Goal: Task Accomplishment & Management: Manage account settings

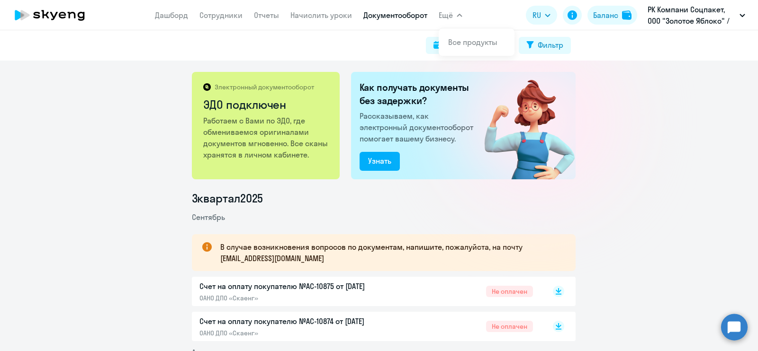
click at [393, 15] on link "Документооборот" at bounding box center [395, 14] width 64 height 9
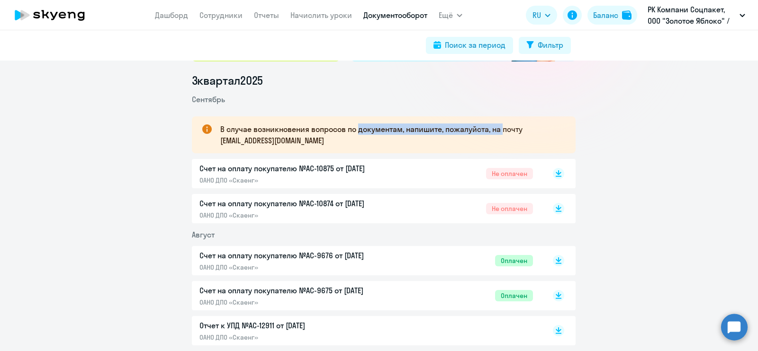
drag, startPoint x: 471, startPoint y: 127, endPoint x: 343, endPoint y: 127, distance: 127.9
click at [346, 127] on p "В случае возникновения вопросов по документам, напишите, пожалуйста, на почту […" at bounding box center [389, 135] width 338 height 23
click at [303, 128] on p "В случае возникновения вопросов по документам, напишите, пожалуйста, на почту […" at bounding box center [389, 135] width 338 height 23
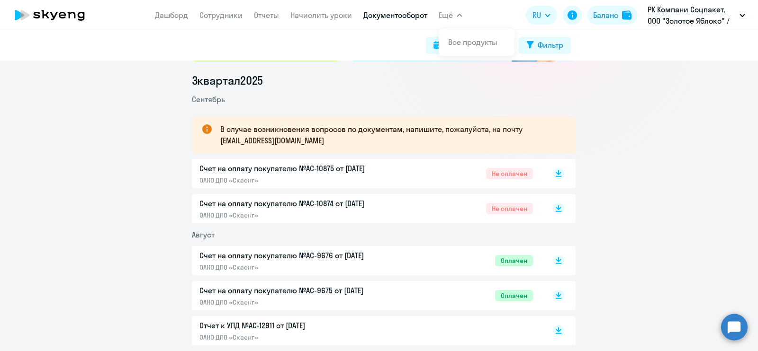
scroll to position [0, 0]
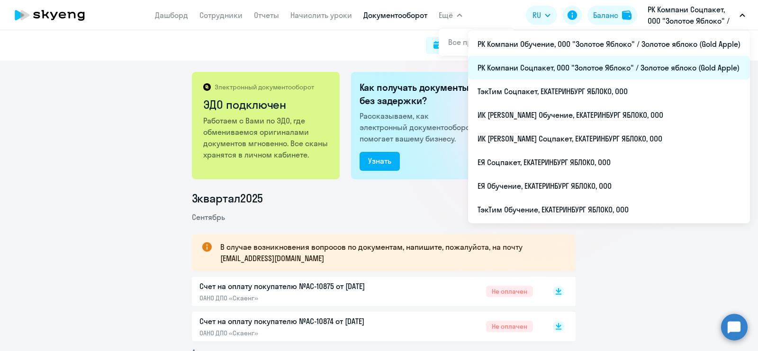
click at [638, 63] on li "РК Компани Соцпакет, ООО "Золотое Яблоко" / Золотое яблоко (Gold Apple)" at bounding box center [609, 68] width 282 height 24
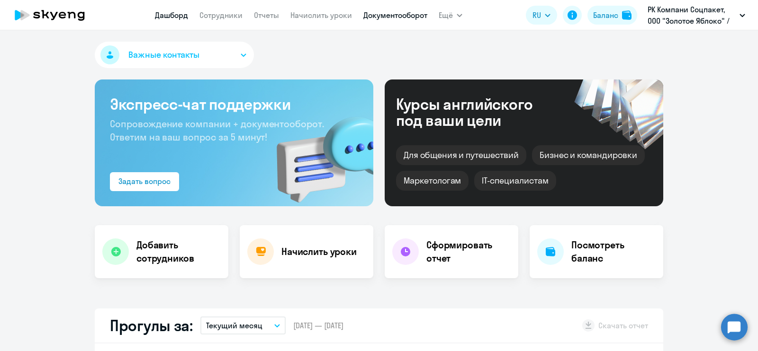
click at [398, 12] on link "Документооборот" at bounding box center [395, 14] width 64 height 9
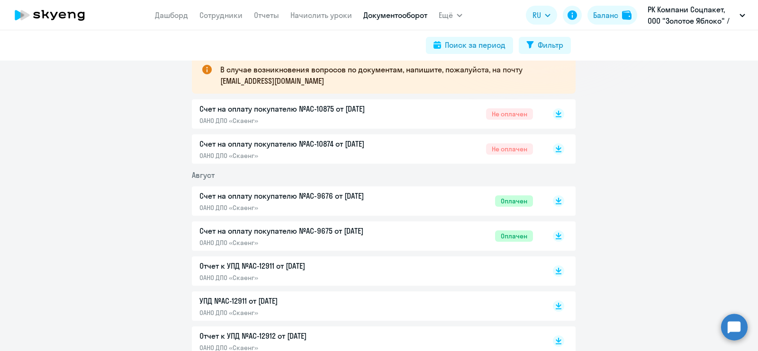
scroll to position [59, 0]
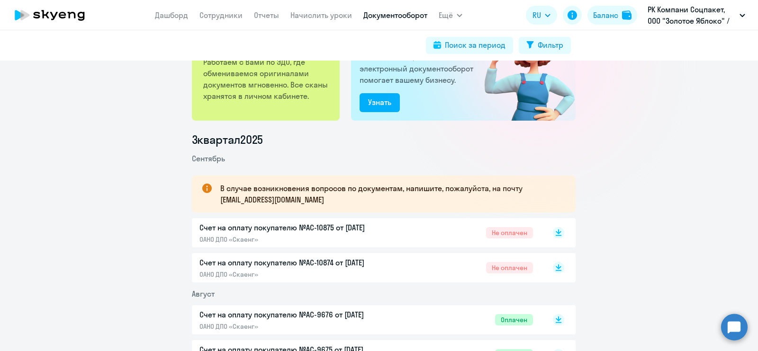
click at [391, 257] on p "Счет на оплату покупателю №AC-10874 от [DATE]" at bounding box center [298, 262] width 199 height 11
click at [405, 236] on div "Счет на оплату покупателю №AC-10875 от [DATE] ОАНО ДПО «Скаенг» Не оплачен" at bounding box center [365, 233] width 333 height 22
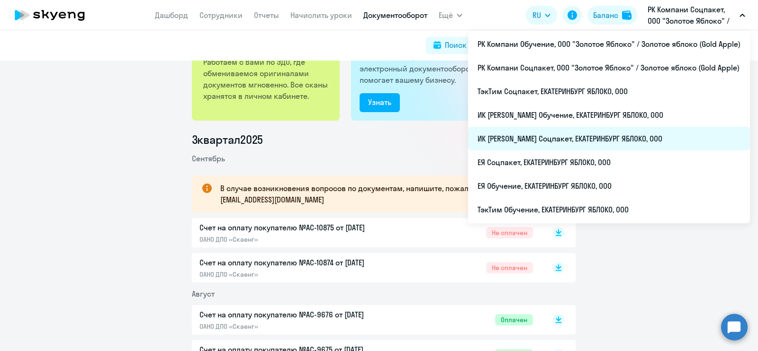
click at [634, 132] on li "ИК [PERSON_NAME] Соцпакет, ЕКАТЕРИНБУРГ ЯБЛОКО, ООО" at bounding box center [609, 139] width 282 height 24
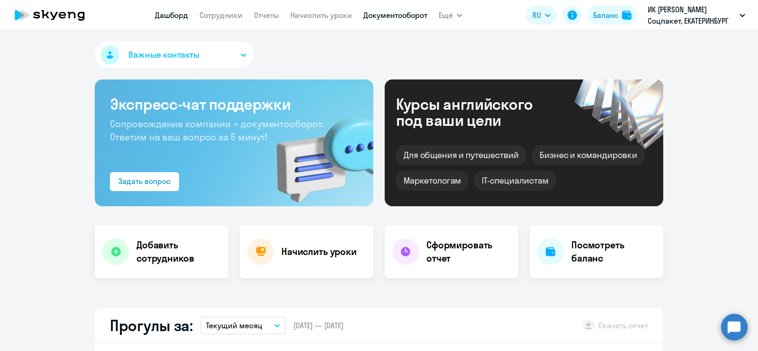
click at [392, 16] on link "Документооборот" at bounding box center [395, 14] width 64 height 9
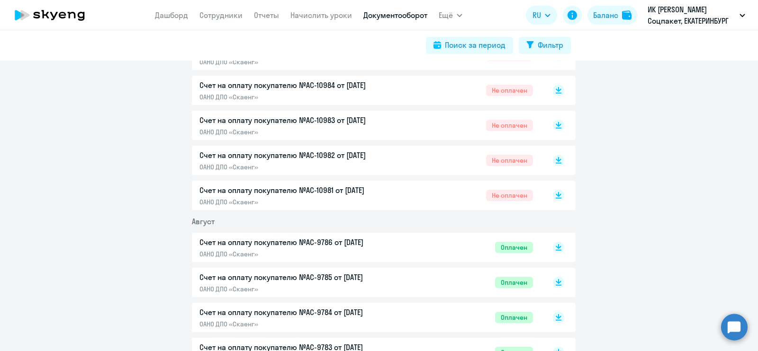
scroll to position [178, 0]
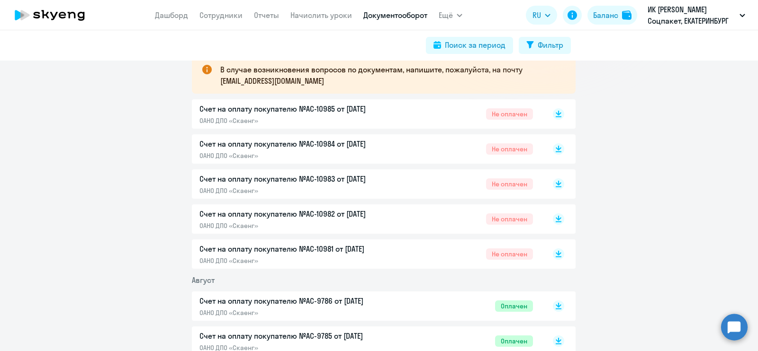
click at [419, 250] on div "Счет на оплату покупателю №AC-10981 от [DATE] ОАНО ДПО «Скаенг» Не оплачен" at bounding box center [365, 254] width 333 height 22
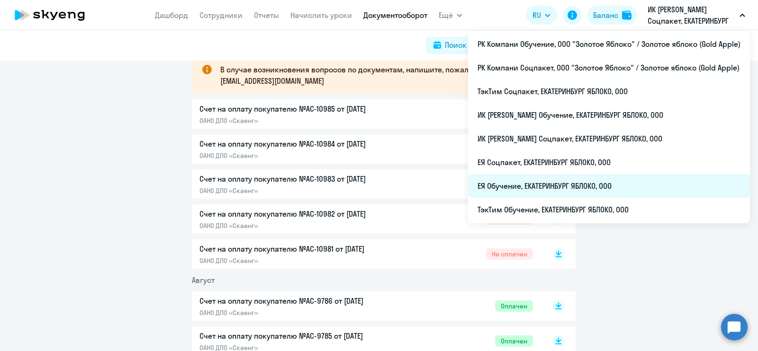
click at [612, 182] on li "ЕЯ Обучение, ЕКАТЕРИНБУРГ ЯБЛОКО, ООО" at bounding box center [609, 186] width 282 height 24
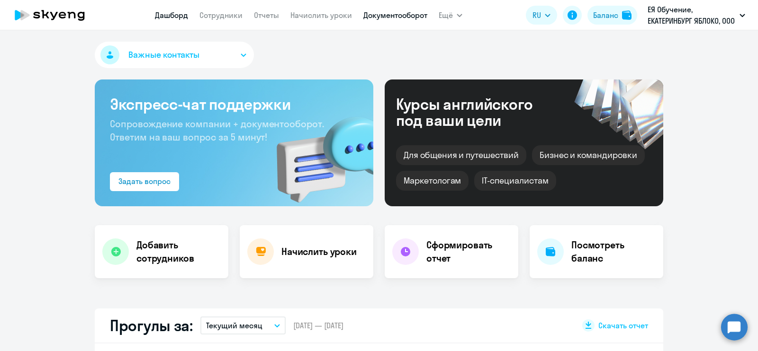
click at [386, 14] on link "Документооборот" at bounding box center [395, 14] width 64 height 9
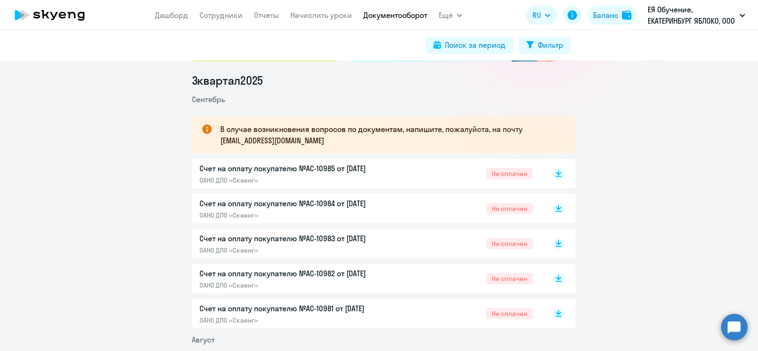
scroll to position [178, 0]
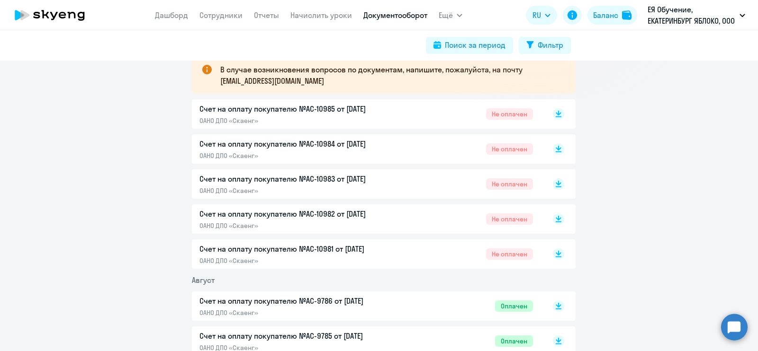
click at [397, 115] on div "Счет на оплату покупателю №AC-10985 от [DATE] ОАНО ДПО «Скаенг» Не оплачен" at bounding box center [365, 114] width 333 height 22
click at [333, 156] on p "ОАНО ДПО «Скаенг»" at bounding box center [298, 156] width 199 height 9
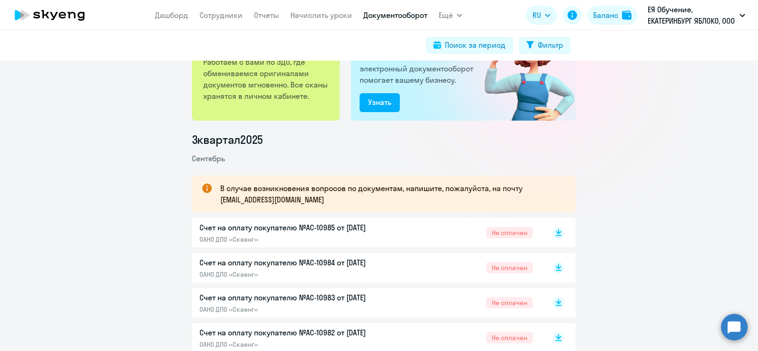
scroll to position [0, 0]
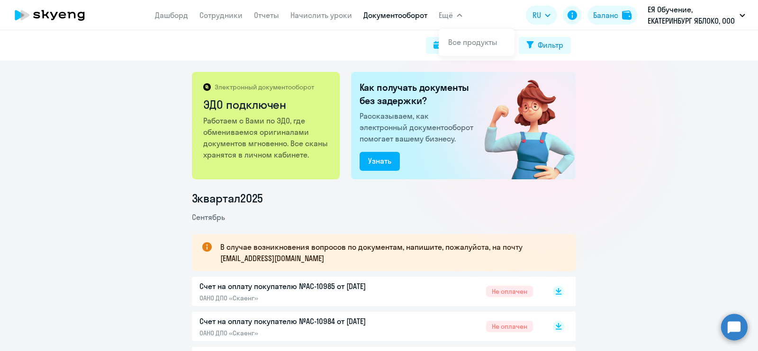
click at [461, 12] on button "Ещё" at bounding box center [451, 15] width 24 height 19
click at [459, 11] on button "Ещё" at bounding box center [451, 15] width 24 height 19
click at [459, 14] on icon "button" at bounding box center [460, 15] width 6 height 3
click at [264, 17] on link "Отчеты" at bounding box center [266, 14] width 25 height 9
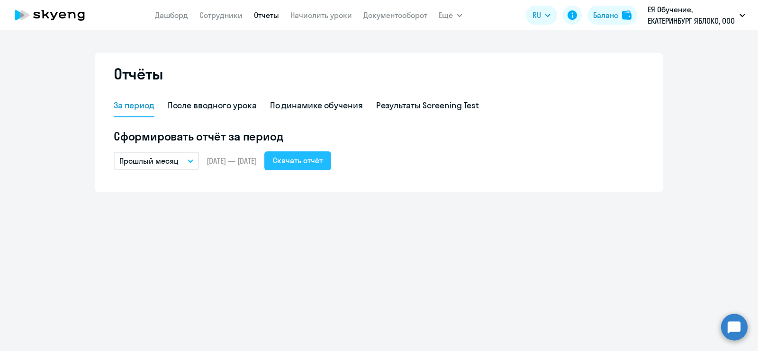
click at [323, 163] on div "Скачать отчёт" at bounding box center [298, 160] width 50 height 11
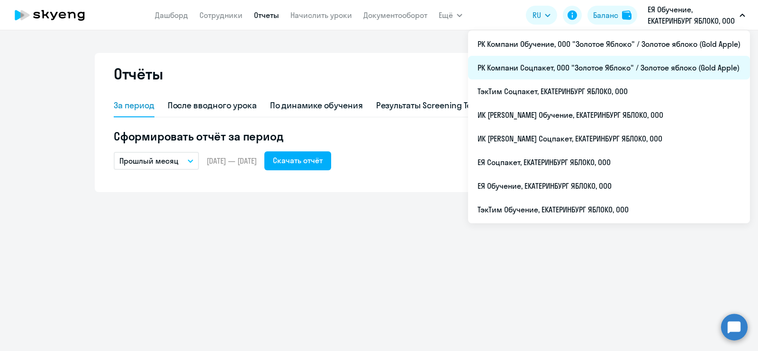
click at [670, 63] on li "РК Компани Соцпакет, ООО "Золотое Яблоко" / Золотое яблоко (Gold Apple)" at bounding box center [609, 68] width 282 height 24
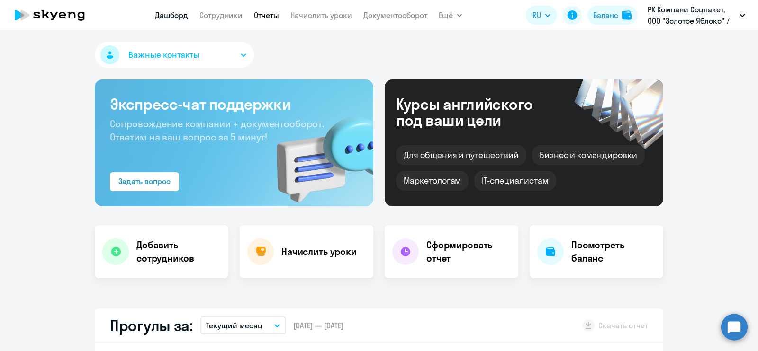
click at [261, 14] on link "Отчеты" at bounding box center [266, 14] width 25 height 9
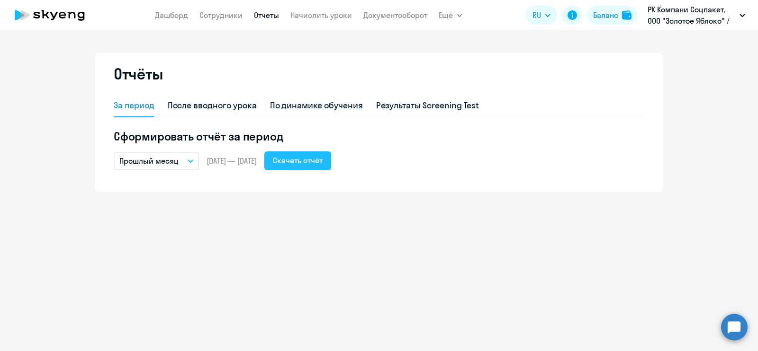
click at [323, 162] on div "Скачать отчёт" at bounding box center [298, 160] width 50 height 11
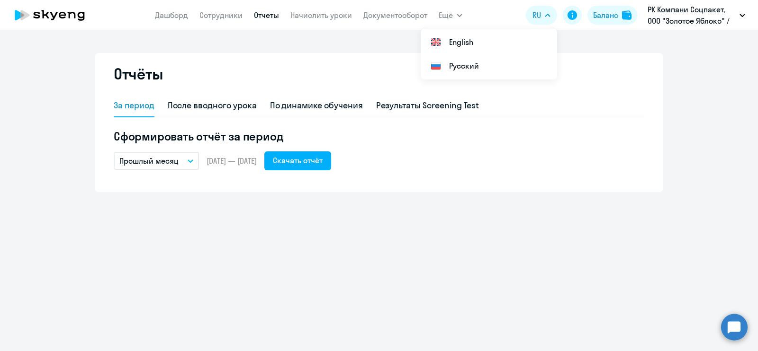
click at [619, 285] on div "Отчёты За период После вводного урока По динамике обучения Результаты Screening…" at bounding box center [379, 190] width 758 height 321
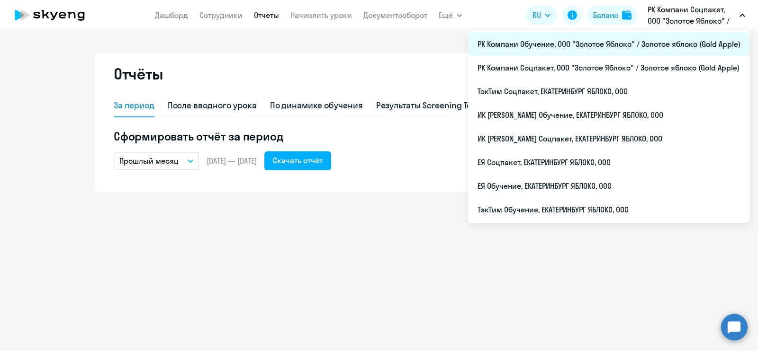
click at [621, 47] on li "РК Компани Обучение, ООО "Золотое Яблоко" / Золотое яблоко (Gold Apple)" at bounding box center [609, 44] width 282 height 24
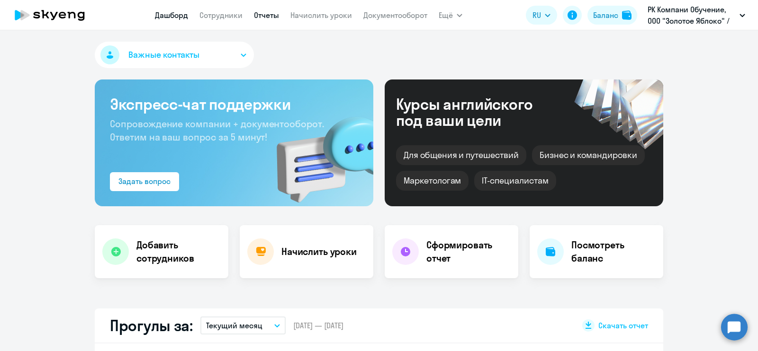
click at [272, 17] on link "Отчеты" at bounding box center [266, 14] width 25 height 9
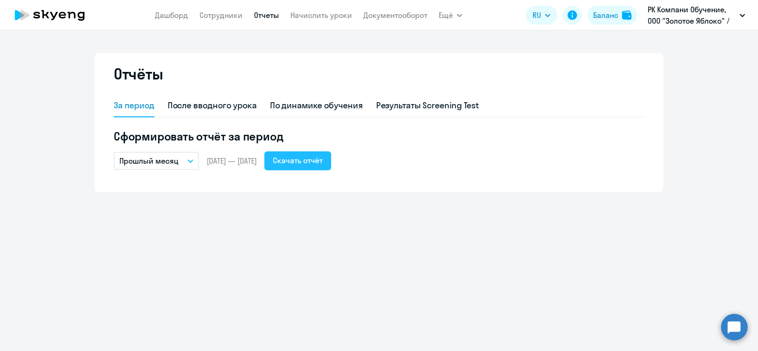
click at [319, 160] on div "Скачать отчёт" at bounding box center [298, 160] width 50 height 11
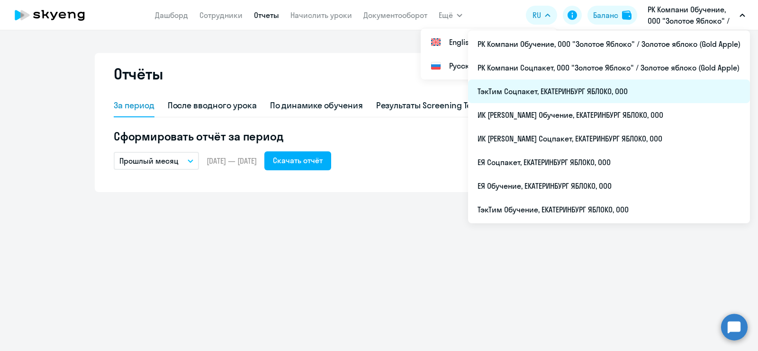
click at [624, 93] on li "ТэкТим Соцпакет, ЕКАТЕРИНБУРГ ЯБЛОКО, ООО" at bounding box center [609, 92] width 282 height 24
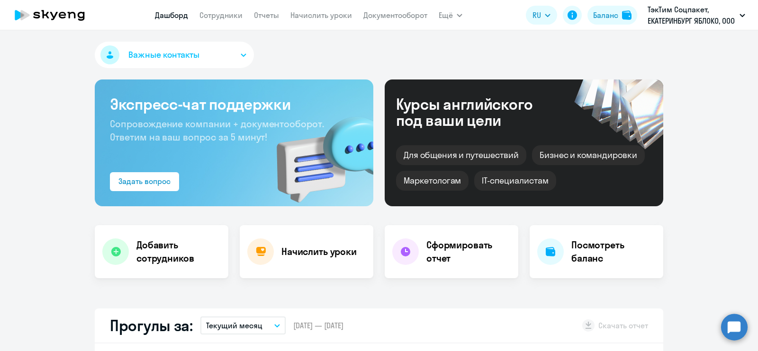
select select "30"
click at [259, 17] on link "Отчеты" at bounding box center [266, 14] width 25 height 9
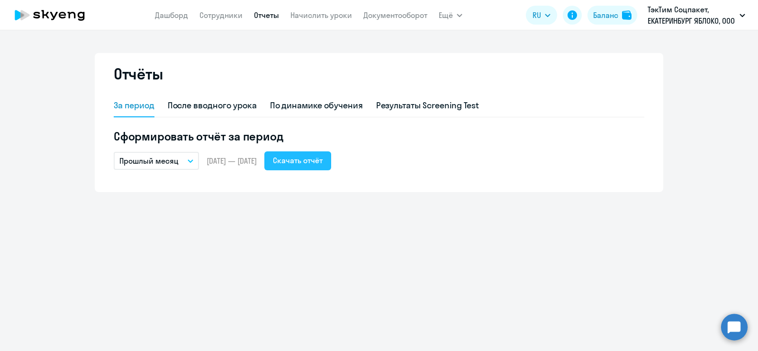
click at [311, 160] on div "Скачать отчёт" at bounding box center [298, 160] width 50 height 11
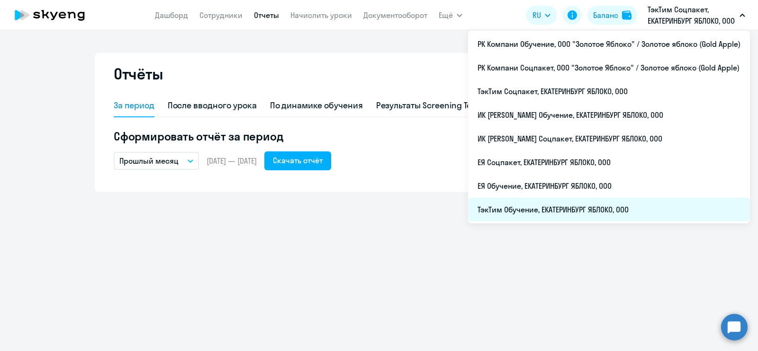
click at [609, 208] on li "ТэкТим Обучение, ЕКАТЕРИНБУРГ ЯБЛОКО, ООО" at bounding box center [609, 210] width 282 height 24
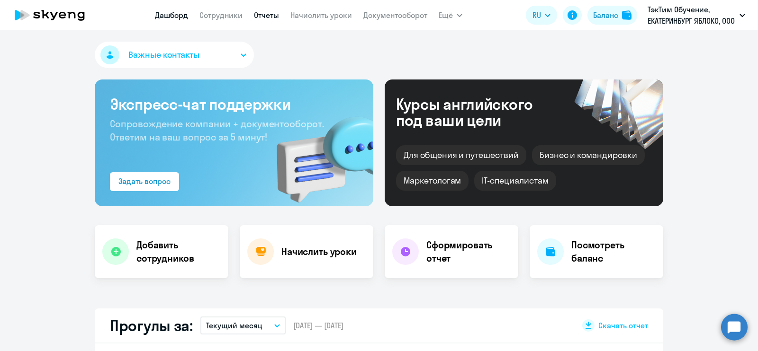
click at [270, 18] on link "Отчеты" at bounding box center [266, 14] width 25 height 9
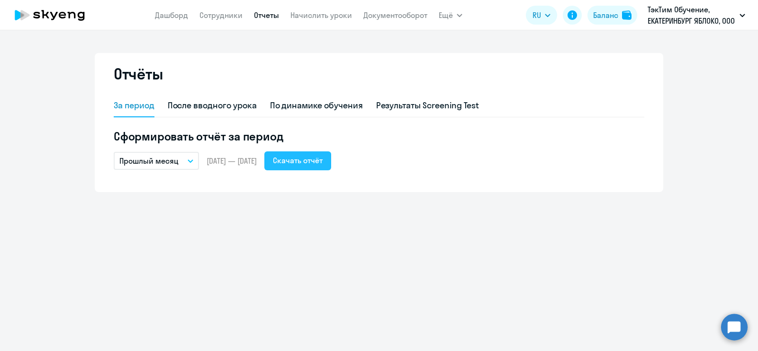
click at [318, 160] on div "Скачать отчёт" at bounding box center [298, 160] width 50 height 11
click at [432, 248] on div "Отчёты За период После вводного урока По динамике обучения Результаты Screening…" at bounding box center [379, 190] width 758 height 321
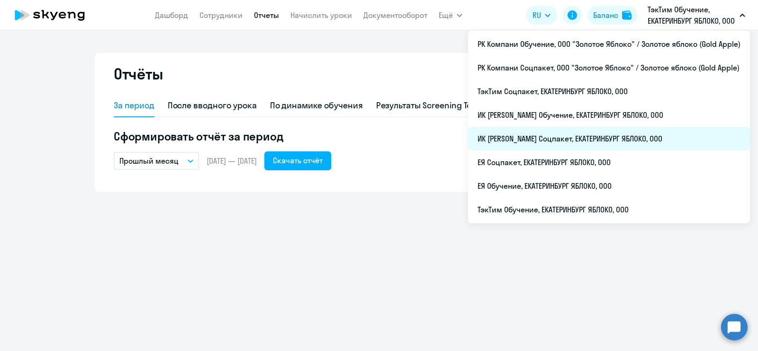
click at [547, 142] on li "ИК [PERSON_NAME] Соцпакет, ЕКАТЕРИНБУРГ ЯБЛОКО, ООО" at bounding box center [609, 139] width 282 height 24
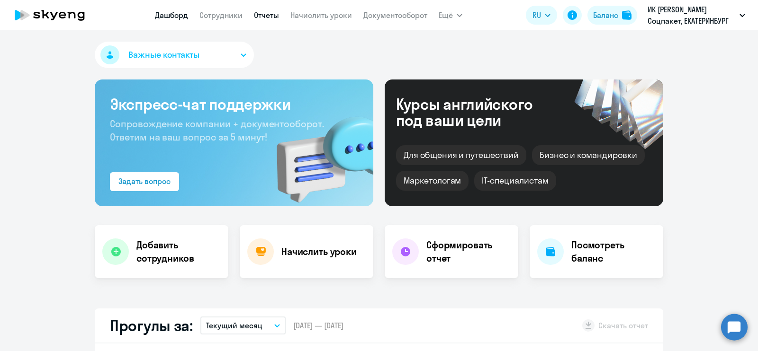
click at [265, 17] on link "Отчеты" at bounding box center [266, 14] width 25 height 9
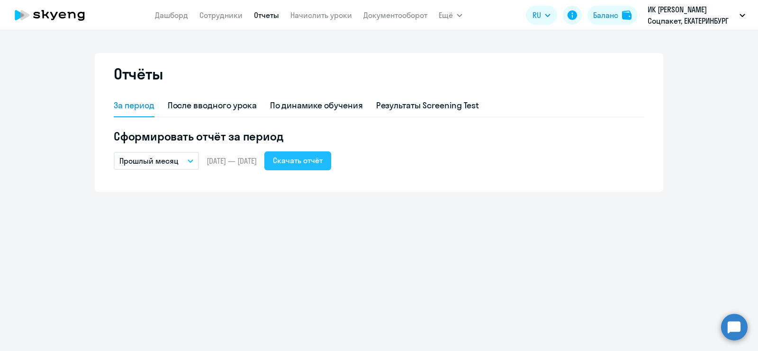
click at [319, 157] on div "Скачать отчёт" at bounding box center [298, 160] width 50 height 11
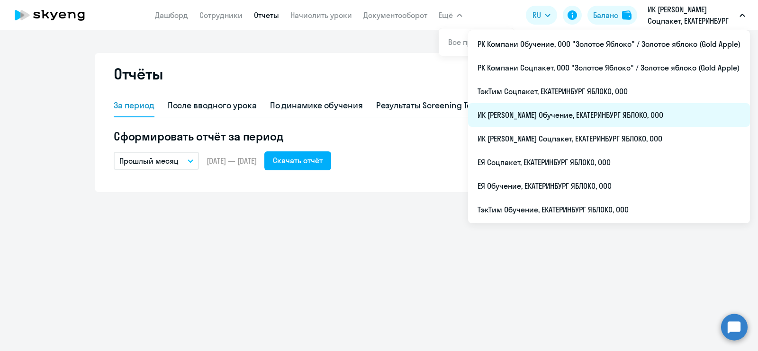
click at [557, 114] on li "ИК [PERSON_NAME] Обучение, ЕКАТЕРИНБУРГ ЯБЛОКО, ООО" at bounding box center [609, 115] width 282 height 24
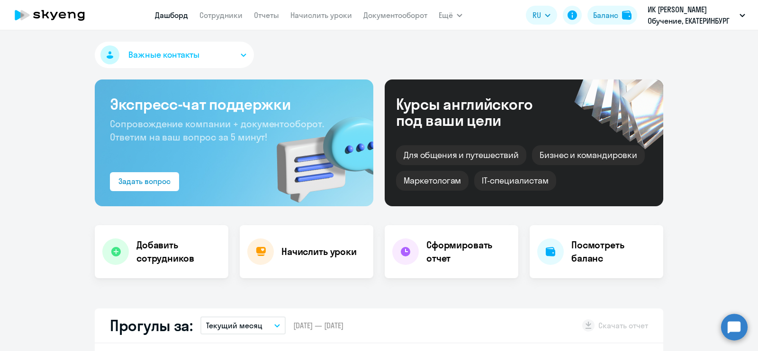
select select "30"
click at [271, 9] on app-menu-item-link "Отчеты" at bounding box center [266, 15] width 25 height 12
click at [270, 14] on link "Отчеты" at bounding box center [266, 14] width 25 height 9
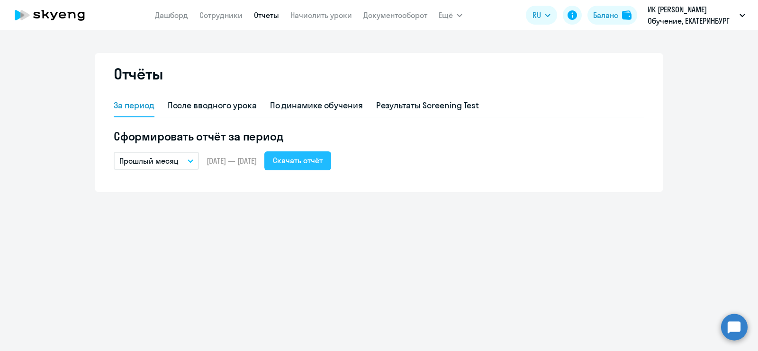
click at [323, 166] on div "Скачать отчёт" at bounding box center [298, 160] width 50 height 11
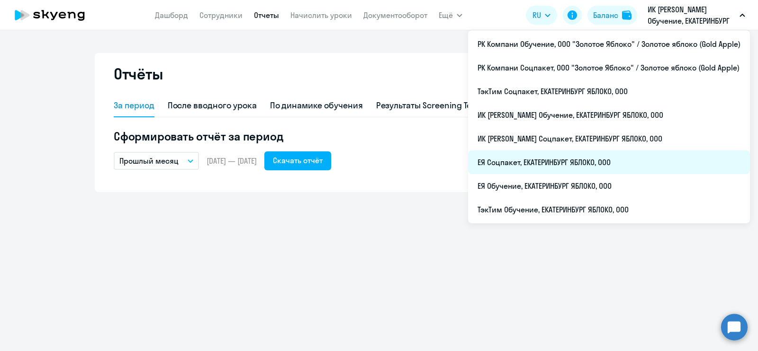
click at [594, 159] on li "ЕЯ Соцпакет, ЕКАТЕРИНБУРГ ЯБЛОКО, ООО" at bounding box center [609, 163] width 282 height 24
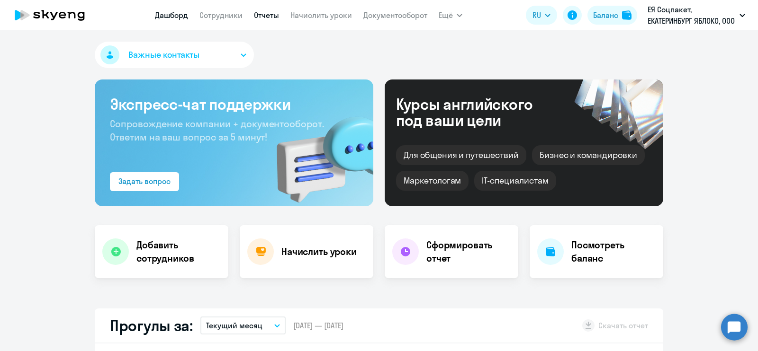
click at [261, 15] on link "Отчеты" at bounding box center [266, 14] width 25 height 9
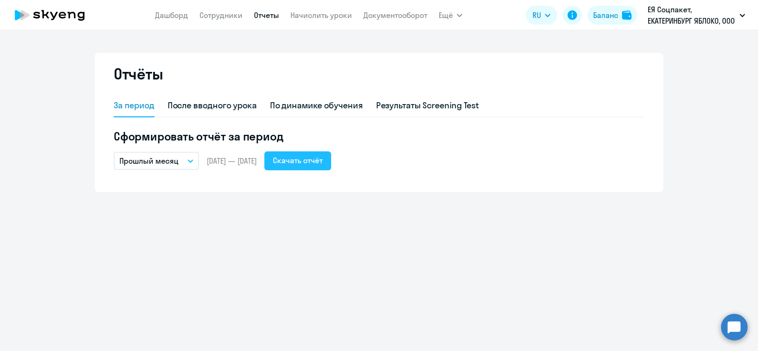
click at [323, 160] on div "Скачать отчёт" at bounding box center [298, 160] width 50 height 11
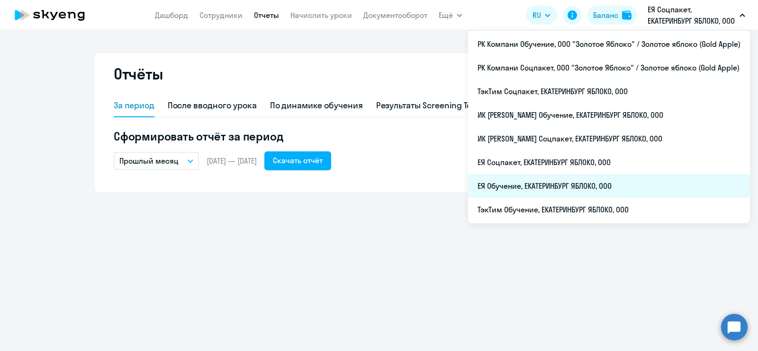
click at [558, 189] on li "ЕЯ Обучение, ЕКАТЕРИНБУРГ ЯБЛОКО, ООО" at bounding box center [609, 186] width 282 height 24
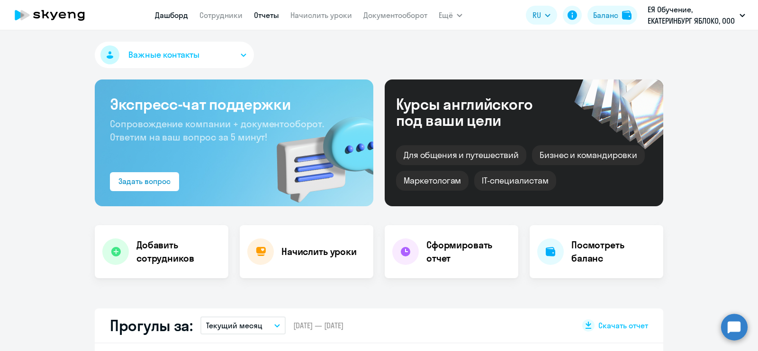
click at [263, 17] on link "Отчеты" at bounding box center [266, 14] width 25 height 9
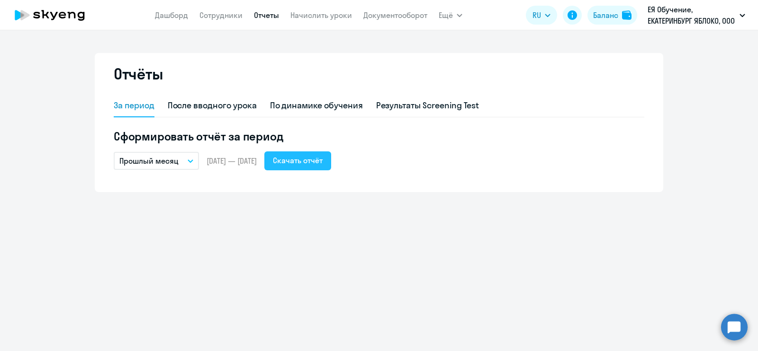
click at [321, 162] on div "Скачать отчёт" at bounding box center [298, 160] width 50 height 11
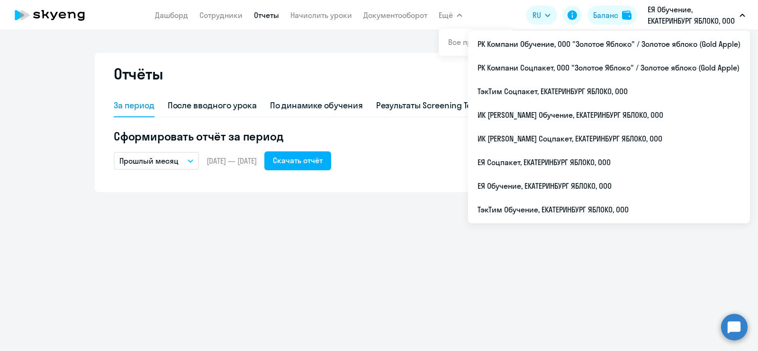
click at [396, 199] on div "Отчёты За период После вводного урока По динамике обучения Результаты Screening…" at bounding box center [379, 190] width 758 height 321
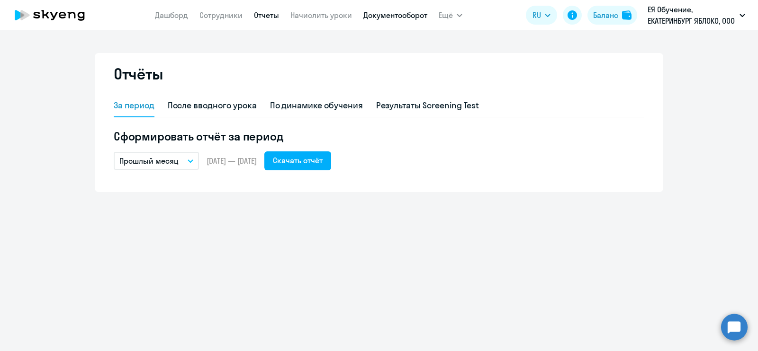
click at [394, 13] on link "Документооборот" at bounding box center [395, 14] width 64 height 9
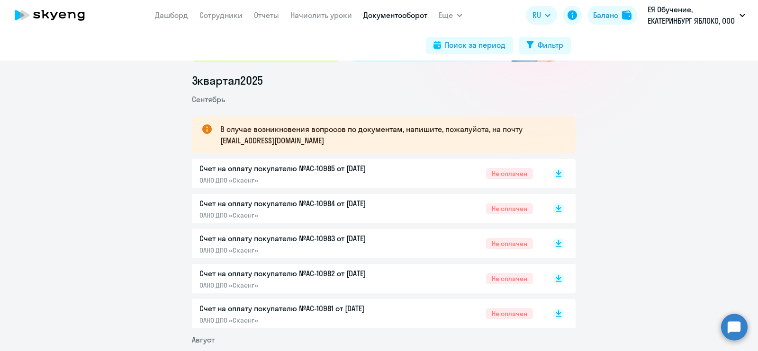
scroll to position [178, 0]
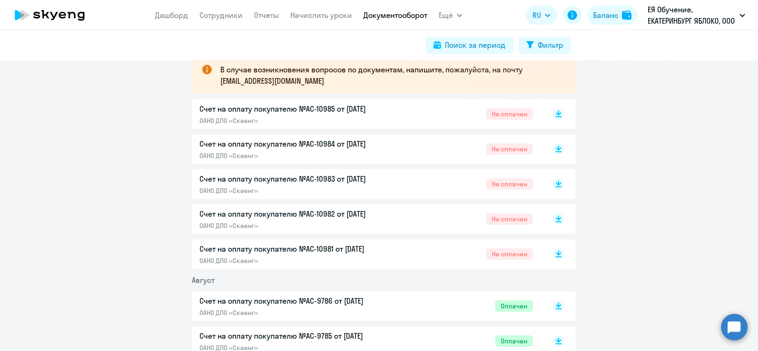
click at [399, 252] on div "Счет на оплату покупателю №AC-10981 от [DATE] ОАНО ДПО «Скаенг» Не оплачен" at bounding box center [365, 254] width 333 height 22
click at [381, 222] on p "ОАНО ДПО «Скаенг»" at bounding box center [298, 226] width 199 height 9
click at [387, 180] on p "Счет на оплату покупателю №AC-10983 от [DATE]" at bounding box center [298, 178] width 199 height 11
click at [397, 144] on div "Счет на оплату покупателю №AC-10984 от [DATE] ОАНО ДПО «Скаенг» Не оплачен" at bounding box center [365, 149] width 333 height 22
click at [346, 150] on div "Счет на оплату покупателю №AC-10984 от [DATE] ОАНО ДПО «Скаенг»" at bounding box center [298, 149] width 199 height 22
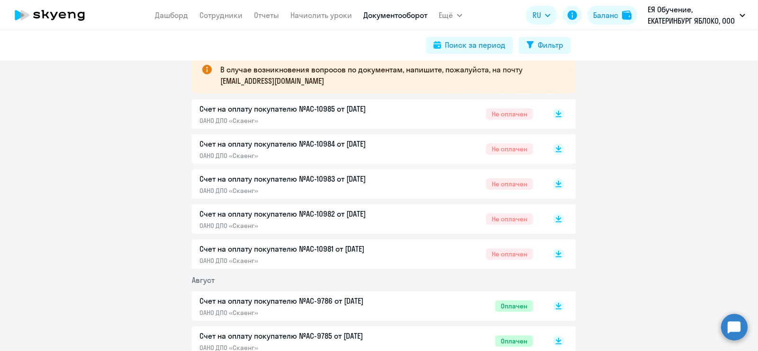
click at [392, 116] on div "Счет на оплату покупателю №AC-10985 от [DATE] ОАНО ДПО «Скаенг»" at bounding box center [298, 114] width 199 height 22
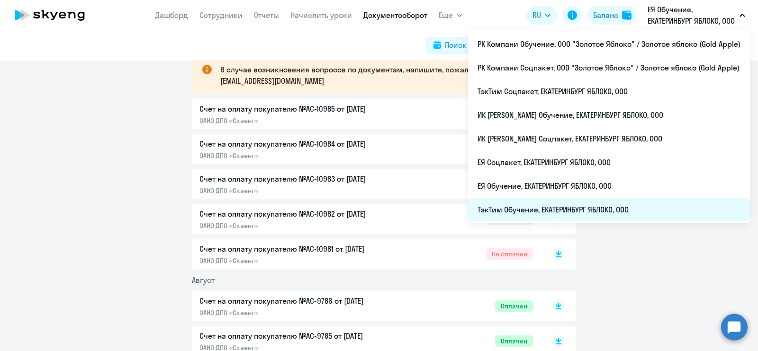
click at [603, 210] on li "ТэкТим Обучение, ЕКАТЕРИНБУРГ ЯБЛОКО, ООО" at bounding box center [609, 210] width 282 height 24
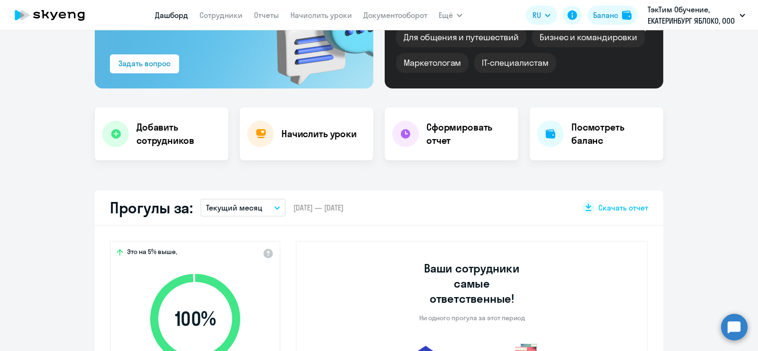
scroll to position [178, 0]
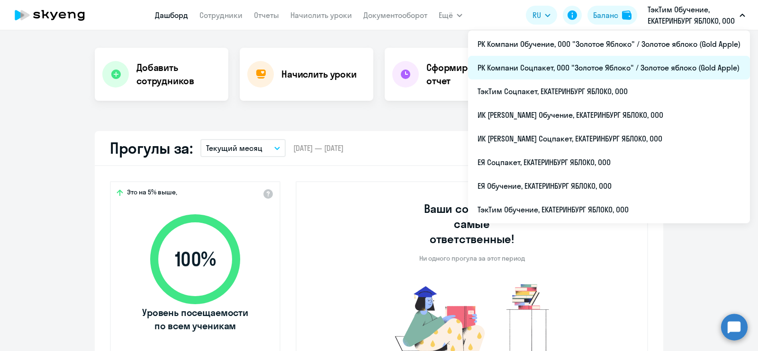
click at [637, 66] on li "РК Компани Соцпакет, ООО "Золотое Яблоко" / Золотое яблоко (Gold Apple)" at bounding box center [609, 68] width 282 height 24
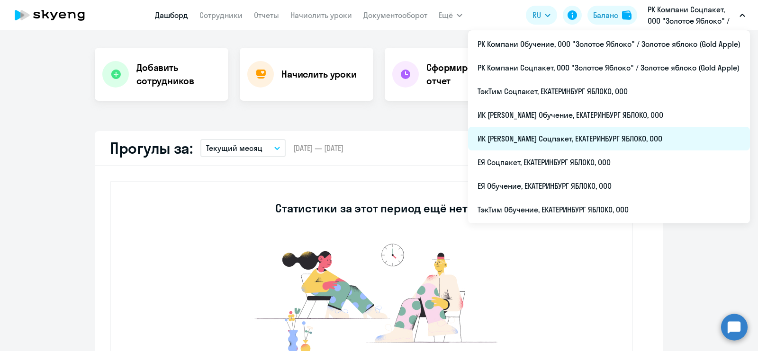
click at [615, 135] on li "ИК [PERSON_NAME] Соцпакет, ЕКАТЕРИНБУРГ ЯБЛОКО, ООО" at bounding box center [609, 139] width 282 height 24
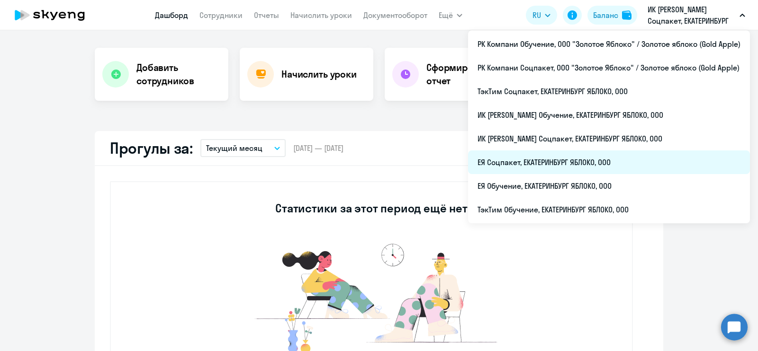
click at [612, 158] on li "ЕЯ Соцпакет, ЕКАТЕРИНБУРГ ЯБЛОКО, ООО" at bounding box center [609, 163] width 282 height 24
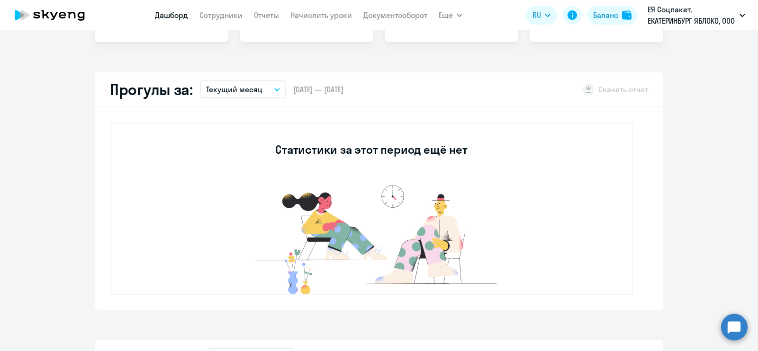
scroll to position [178, 0]
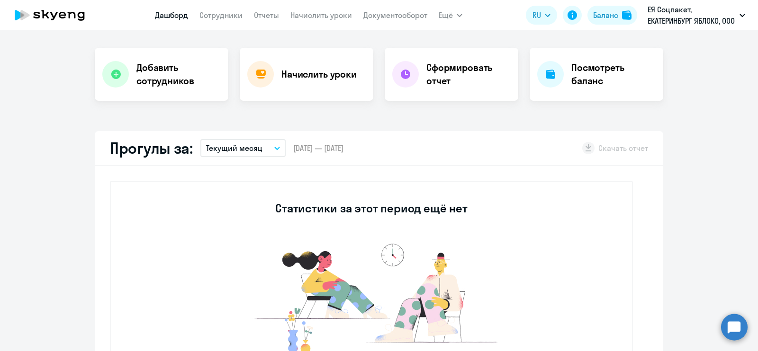
select select "30"
drag, startPoint x: 346, startPoint y: 147, endPoint x: 301, endPoint y: 147, distance: 45.0
click at [301, 147] on span "[DATE] — [DATE]" at bounding box center [318, 148] width 50 height 10
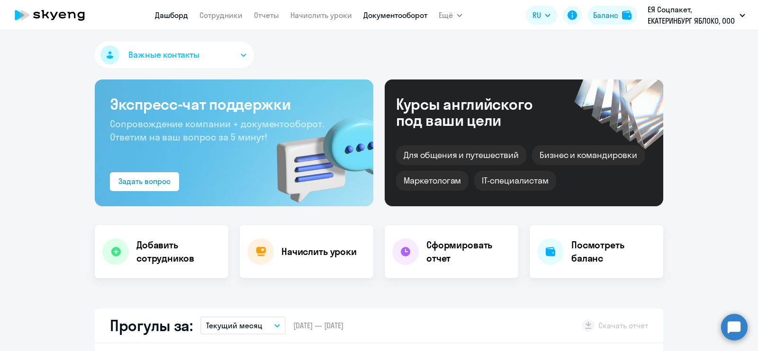
click at [377, 15] on link "Документооборот" at bounding box center [395, 14] width 64 height 9
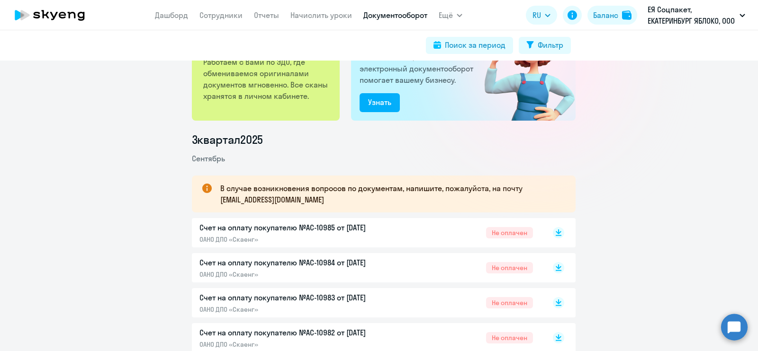
scroll to position [178, 0]
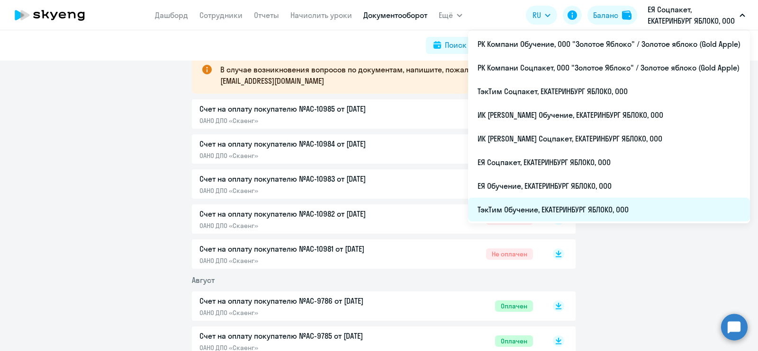
click at [569, 210] on li "ТэкТим Обучение, ЕКАТЕРИНБУРГ ЯБЛОКО, ООО" at bounding box center [609, 210] width 282 height 24
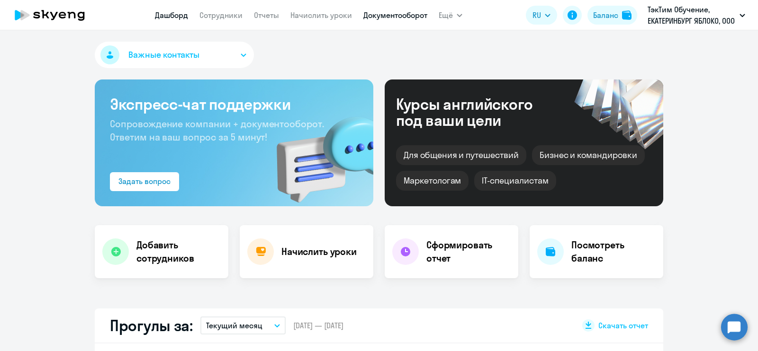
click at [371, 14] on link "Документооборот" at bounding box center [395, 14] width 64 height 9
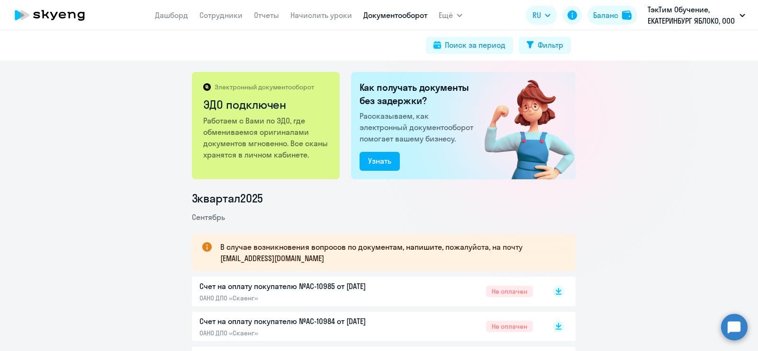
scroll to position [178, 0]
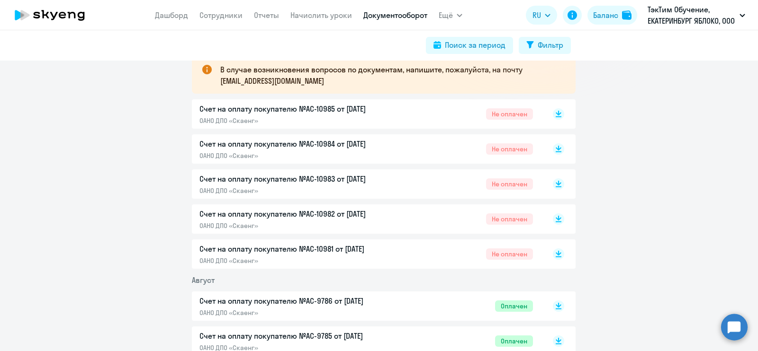
click at [443, 245] on div "Счет на оплату покупателю №AC-10981 от [DATE] ОАНО ДПО «Скаенг» Не оплачен" at bounding box center [365, 254] width 333 height 22
click at [331, 224] on p "ОАНО ДПО «Скаенг»" at bounding box center [298, 226] width 199 height 9
click at [400, 183] on div "Счет на оплату покупателю №AC-10983 от [DATE] ОАНО ДПО «Скаенг» Не оплачен" at bounding box center [365, 184] width 333 height 22
click at [388, 150] on div "Счет на оплату покупателю №AC-10984 от [DATE] ОАНО ДПО «Скаенг»" at bounding box center [298, 149] width 199 height 22
click at [350, 147] on p "Счет на оплату покупателю №AC-10984 от [DATE]" at bounding box center [298, 143] width 199 height 11
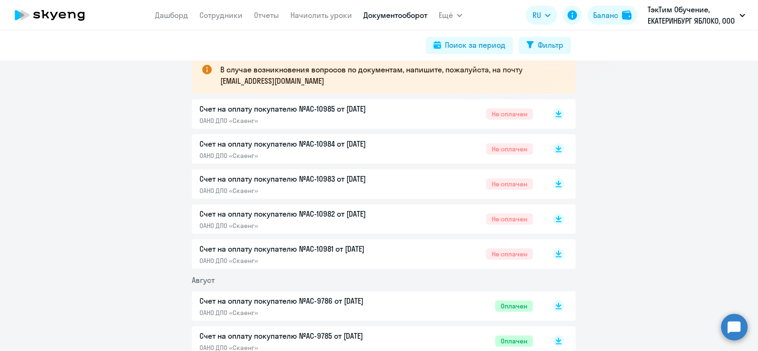
click at [348, 117] on p "ОАНО ДПО «Скаенг»" at bounding box center [298, 121] width 199 height 9
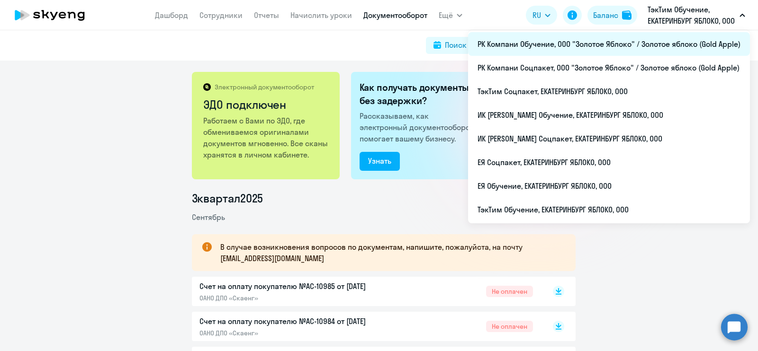
click at [642, 51] on li "РК Компани Обучение, ООО "Золотое Яблоко" / Золотое яблоко (Gold Apple)" at bounding box center [609, 44] width 282 height 24
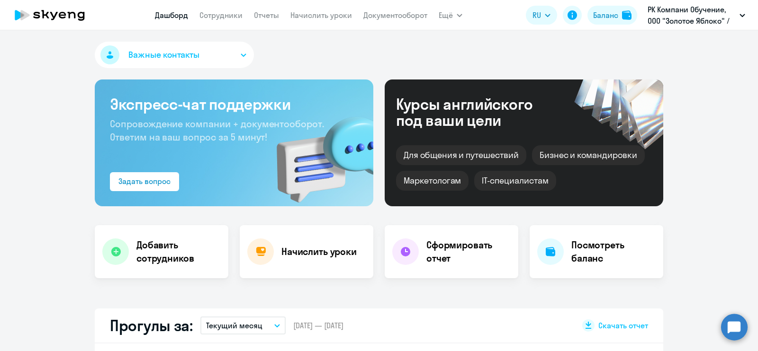
click at [378, 9] on app-menu-item-link "Документооборот" at bounding box center [395, 15] width 64 height 12
click at [379, 13] on link "Документооборот" at bounding box center [395, 14] width 64 height 9
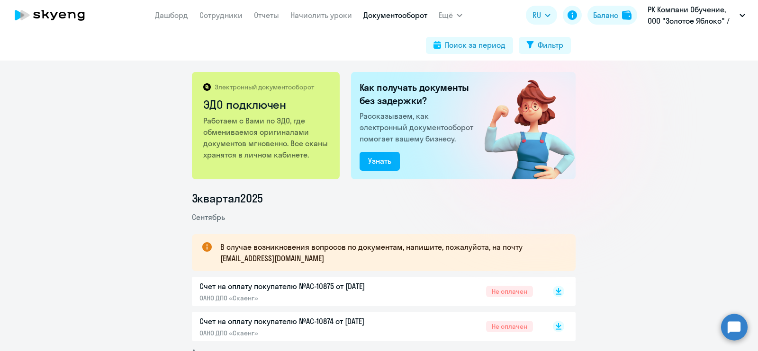
scroll to position [118, 0]
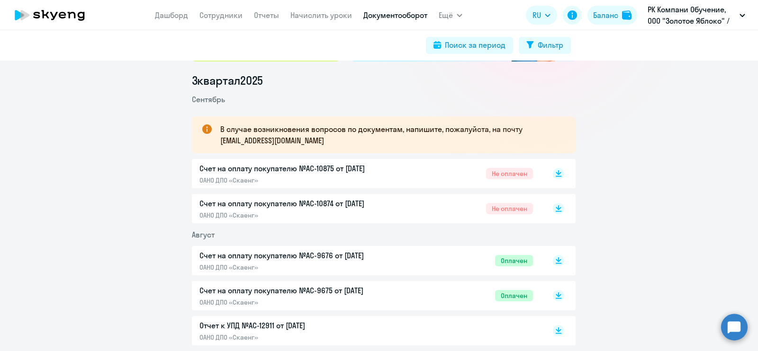
click at [407, 208] on div "Счет на оплату покупателю №AC-10874 от [DATE] ОАНО ДПО «Скаенг» Не оплачен" at bounding box center [365, 209] width 333 height 22
click at [335, 177] on p "ОАНО ДПО «Скаенг»" at bounding box center [298, 180] width 199 height 9
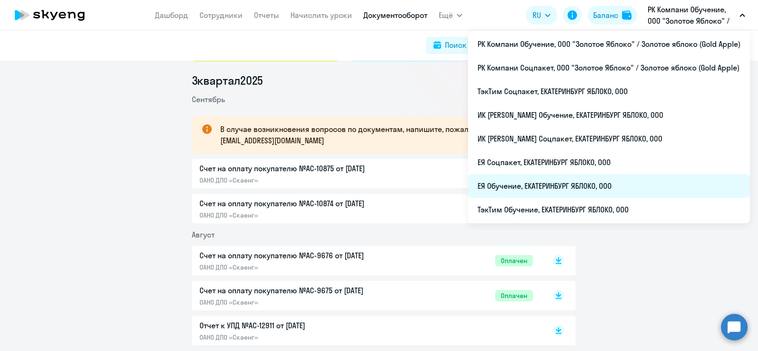
click at [552, 190] on li "ЕЯ Обучение, ЕКАТЕРИНБУРГ ЯБЛОКО, ООО" at bounding box center [609, 186] width 282 height 24
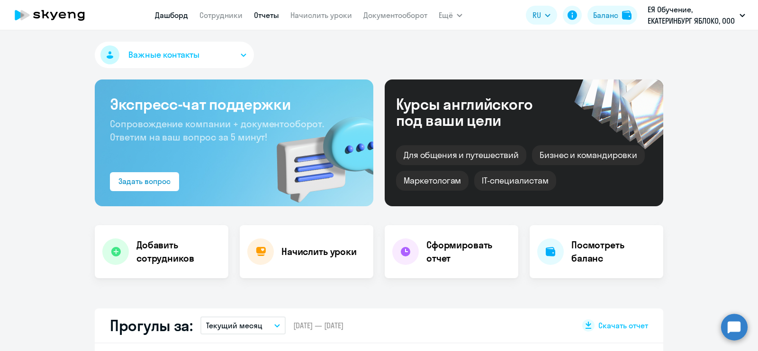
click at [257, 13] on link "Отчеты" at bounding box center [266, 14] width 25 height 9
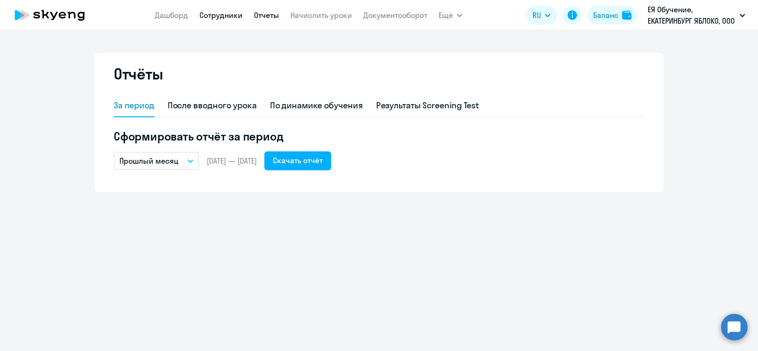
click at [211, 13] on link "Сотрудники" at bounding box center [220, 14] width 43 height 9
select select "30"
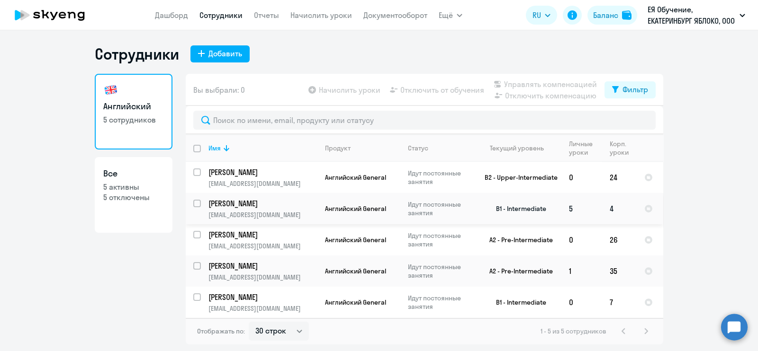
click at [613, 203] on td "4" at bounding box center [619, 208] width 35 height 31
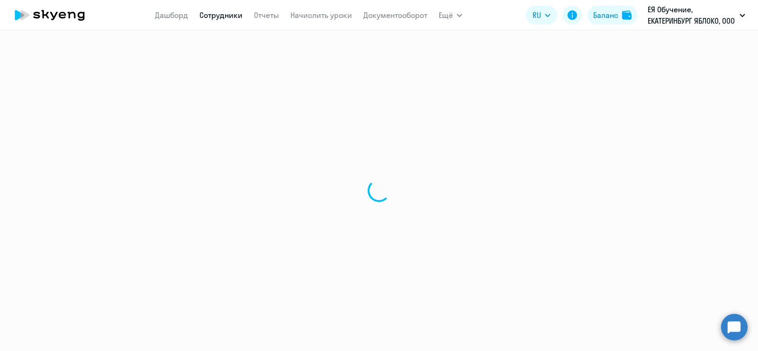
select select "english"
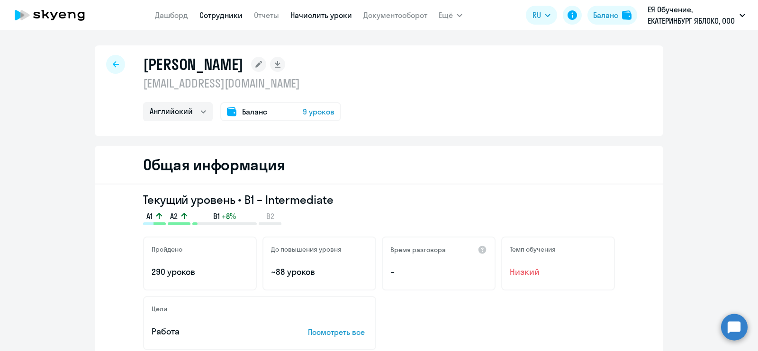
click at [312, 14] on link "Начислить уроки" at bounding box center [321, 14] width 62 height 9
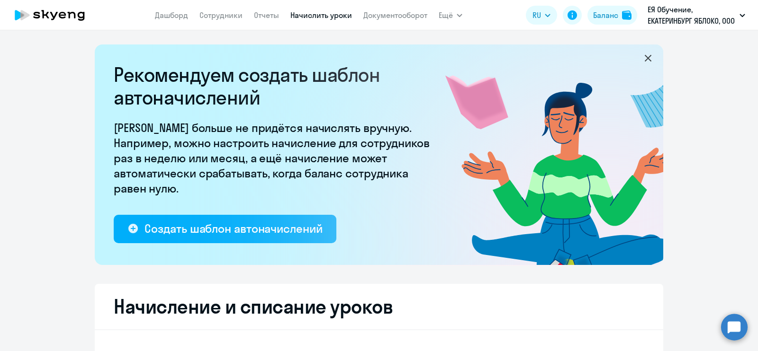
select select "10"
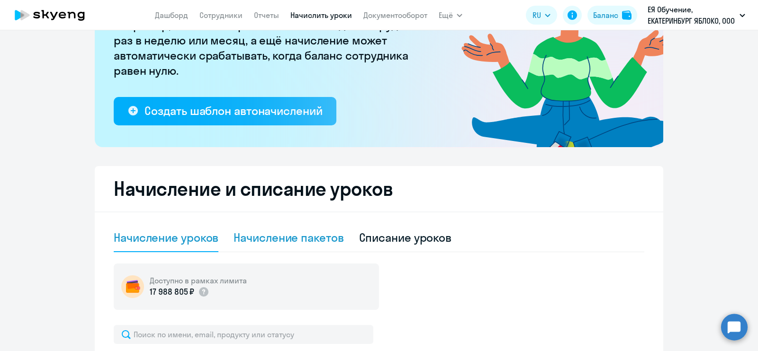
click at [315, 242] on div "Начисление пакетов" at bounding box center [289, 237] width 110 height 15
select select "10"
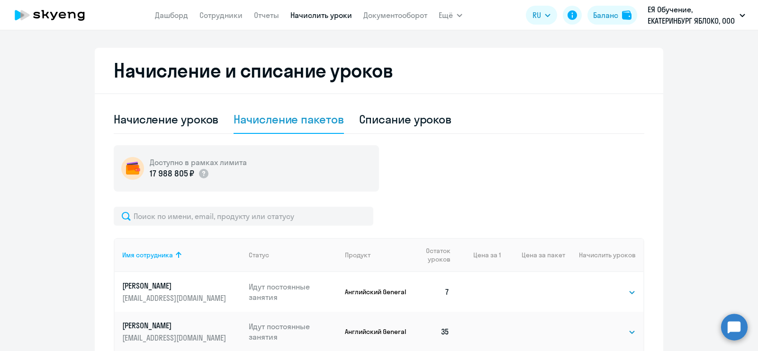
scroll to position [355, 0]
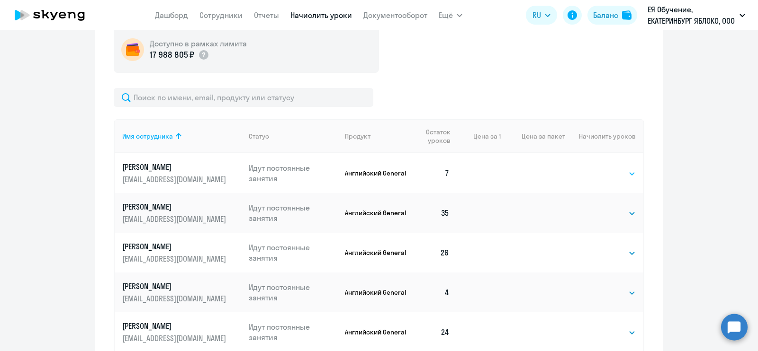
click at [615, 175] on select "Выбрать 4 8 16 32 64 96 128" at bounding box center [616, 173] width 39 height 11
select select "32"
click at [597, 168] on select "Выбрать 4 8 16 32 64 96 128" at bounding box center [616, 173] width 39 height 11
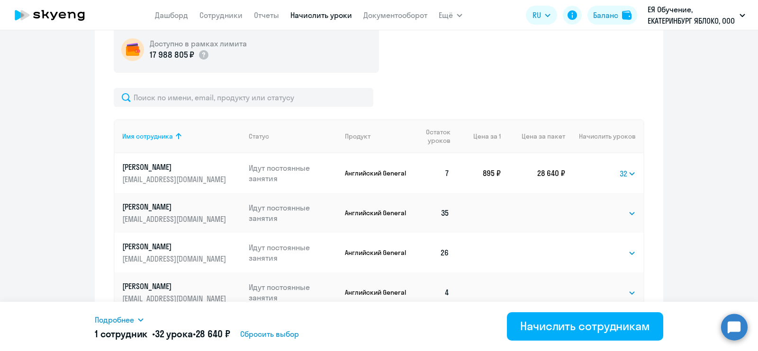
scroll to position [435, 0]
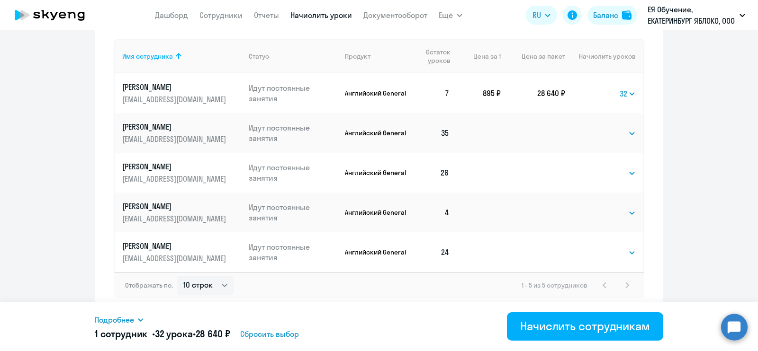
click at [287, 335] on span "Сбросить выбор" at bounding box center [269, 334] width 59 height 11
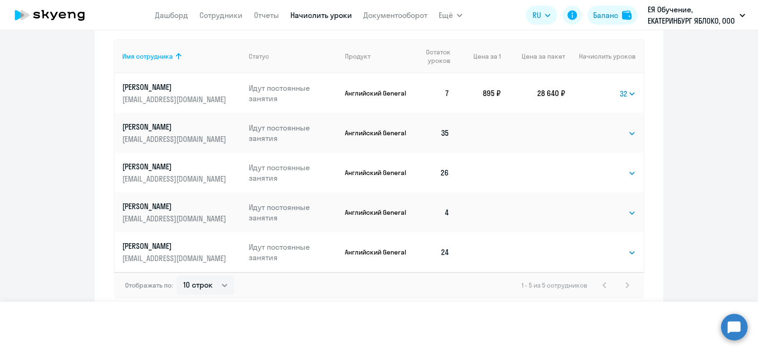
select select
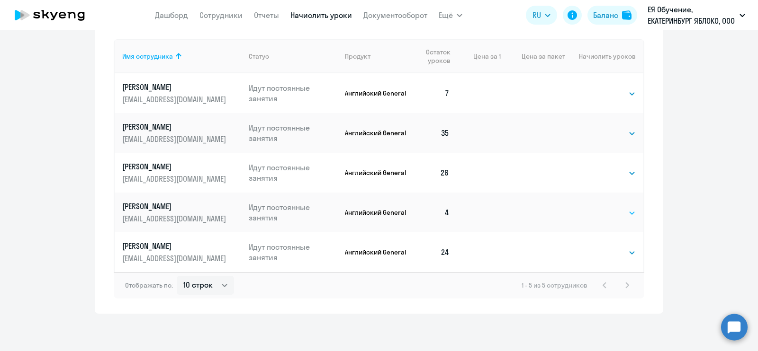
click at [600, 209] on select "Выбрать 4 8 16 32 64 96 128" at bounding box center [616, 212] width 39 height 11
select select "32"
click at [597, 207] on select "Выбрать 4 8 16 32 64 96 128" at bounding box center [616, 212] width 39 height 11
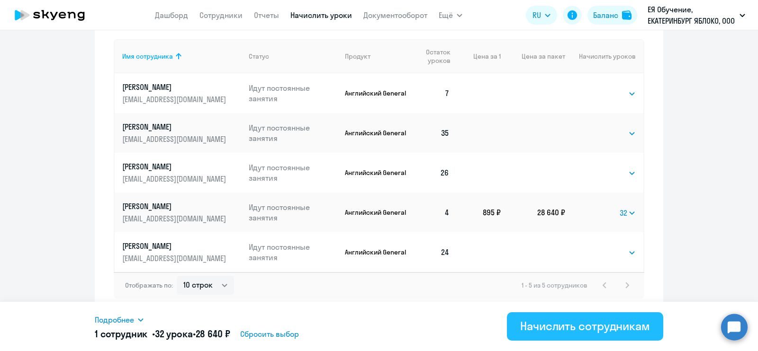
click at [571, 325] on div "Начислить сотрудникам" at bounding box center [585, 326] width 130 height 15
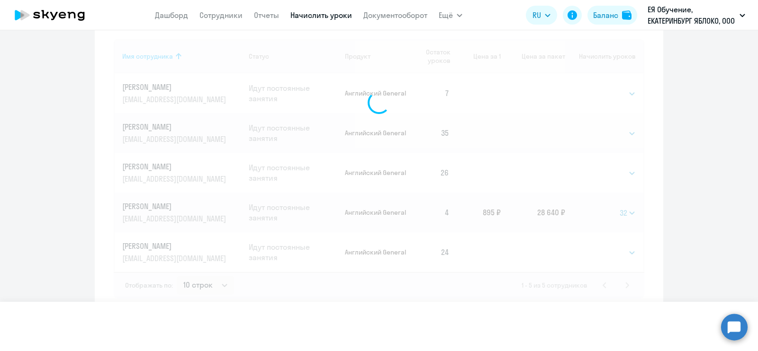
select select
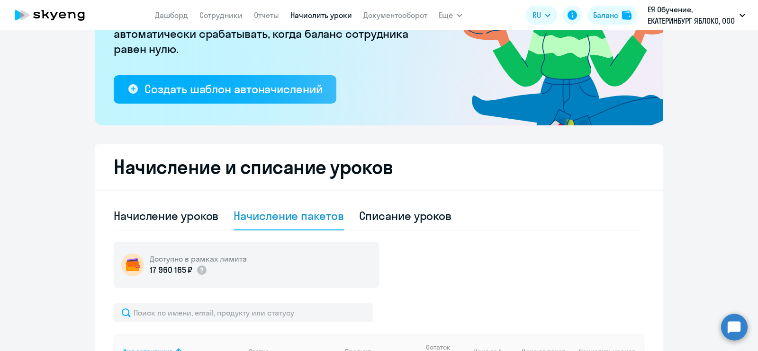
scroll to position [81, 0]
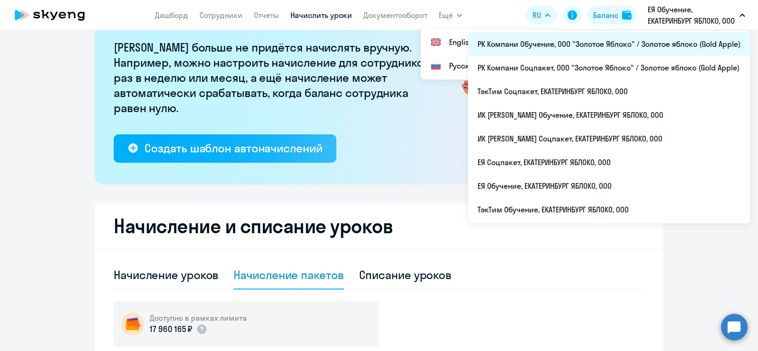
click at [661, 47] on li "РК Компани Обучение, ООО "Золотое Яблоко" / Золотое яблоко (Gold Apple)" at bounding box center [609, 44] width 282 height 24
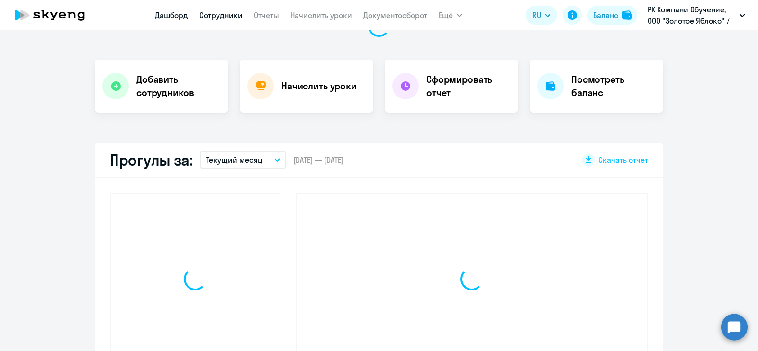
scroll to position [166, 0]
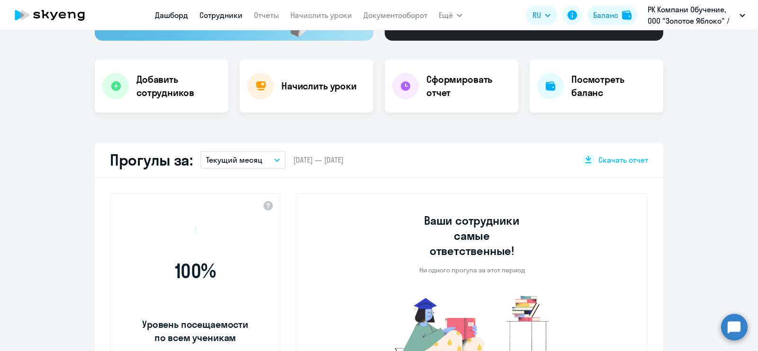
click at [216, 11] on link "Сотрудники" at bounding box center [220, 14] width 43 height 9
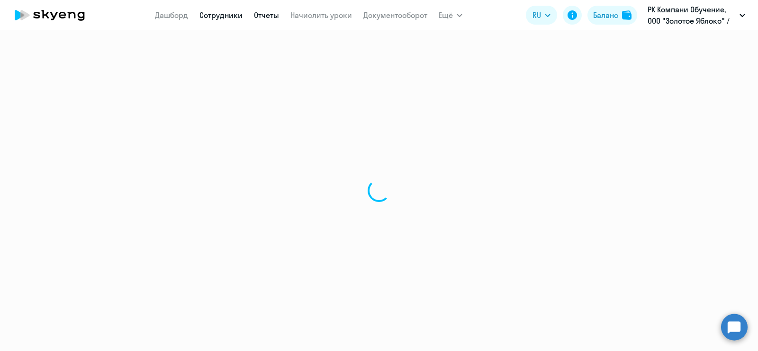
select select "30"
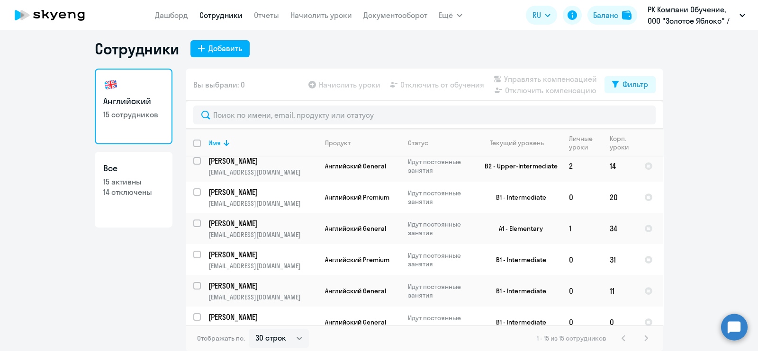
scroll to position [366, 0]
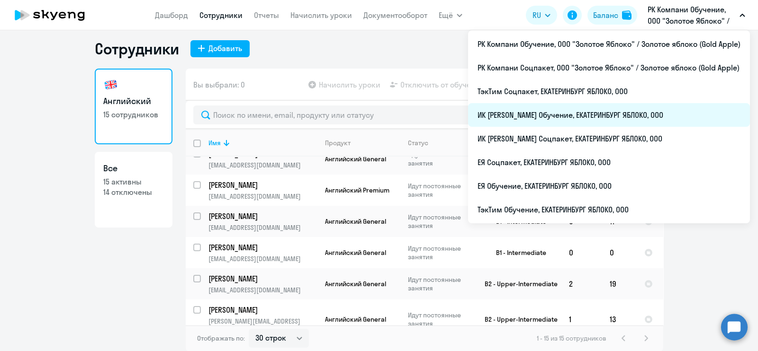
click at [635, 116] on li "ИК [PERSON_NAME] Обучение, ЕКАТЕРИНБУРГ ЯБЛОКО, ООО" at bounding box center [609, 115] width 282 height 24
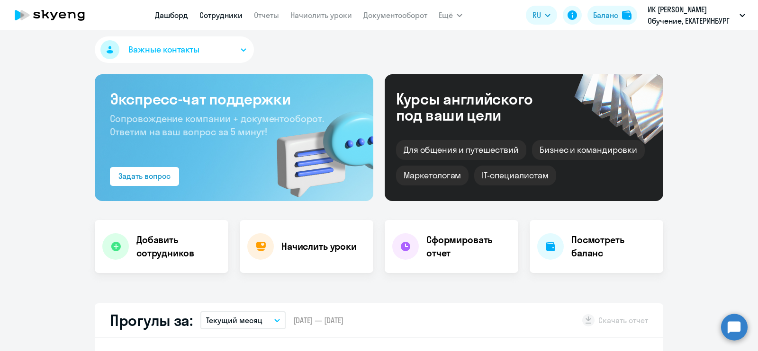
click at [211, 18] on link "Сотрудники" at bounding box center [220, 14] width 43 height 9
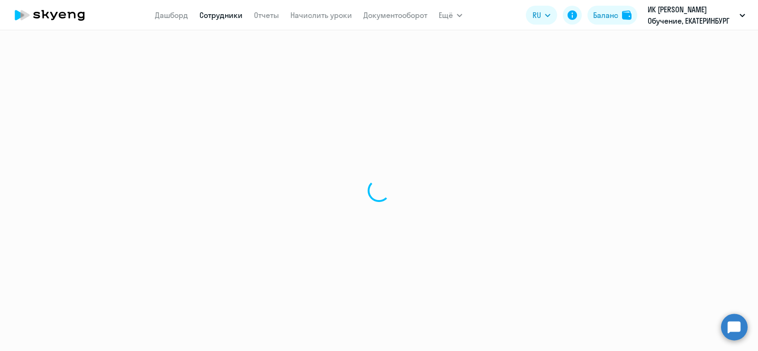
select select "30"
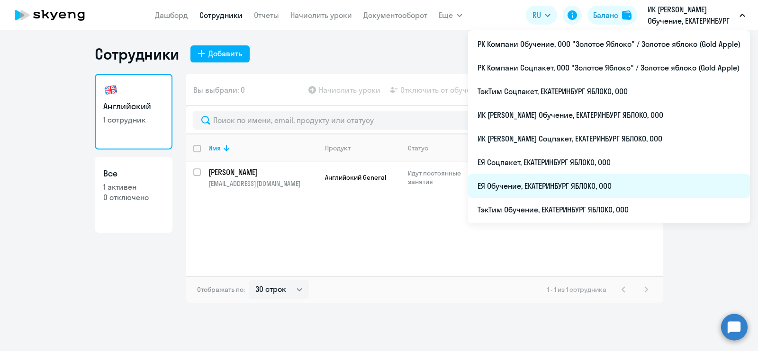
click at [627, 179] on li "ЕЯ Обучение, ЕКАТЕРИНБУРГ ЯБЛОКО, ООО" at bounding box center [609, 186] width 282 height 24
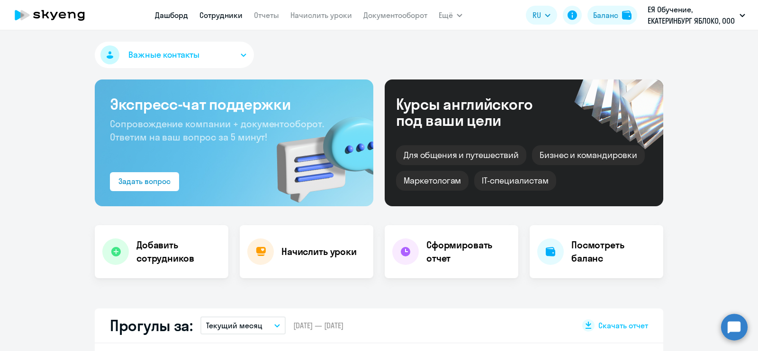
click at [227, 17] on link "Сотрудники" at bounding box center [220, 14] width 43 height 9
select select "30"
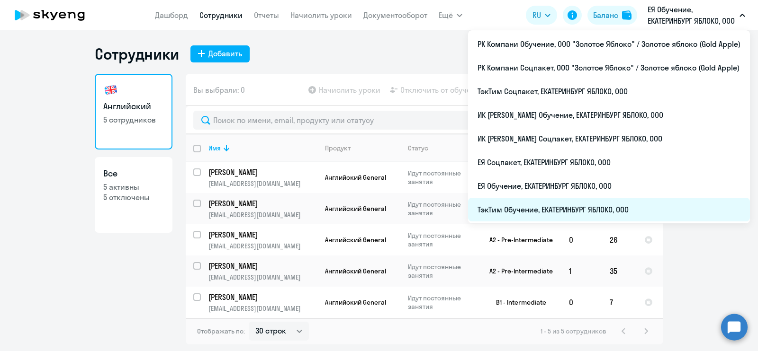
click at [605, 209] on li "ТэкТим Обучение, ЕКАТЕРИНБУРГ ЯБЛОКО, ООО" at bounding box center [609, 210] width 282 height 24
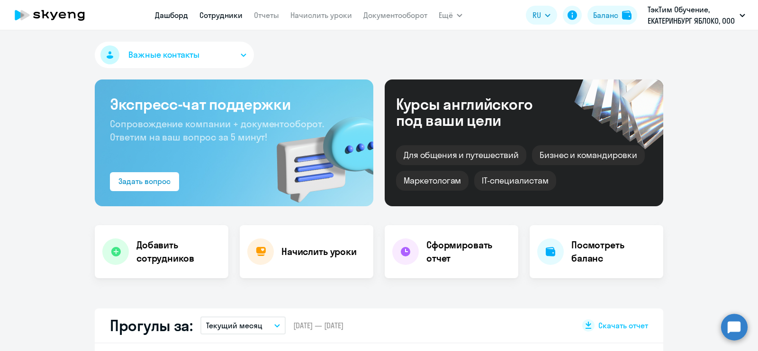
click at [232, 17] on link "Сотрудники" at bounding box center [220, 14] width 43 height 9
select select "30"
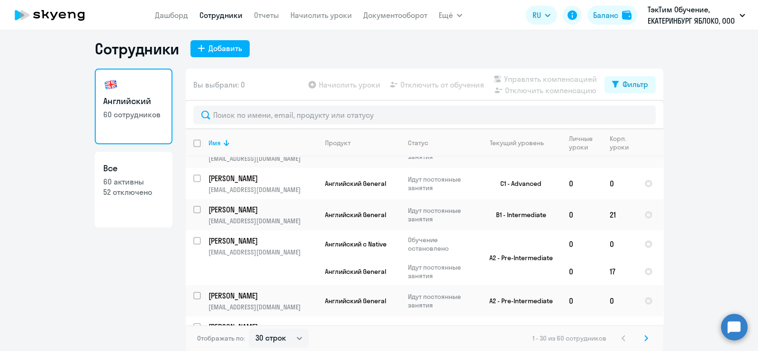
scroll to position [785, 0]
